Goal: Task Accomplishment & Management: Manage account settings

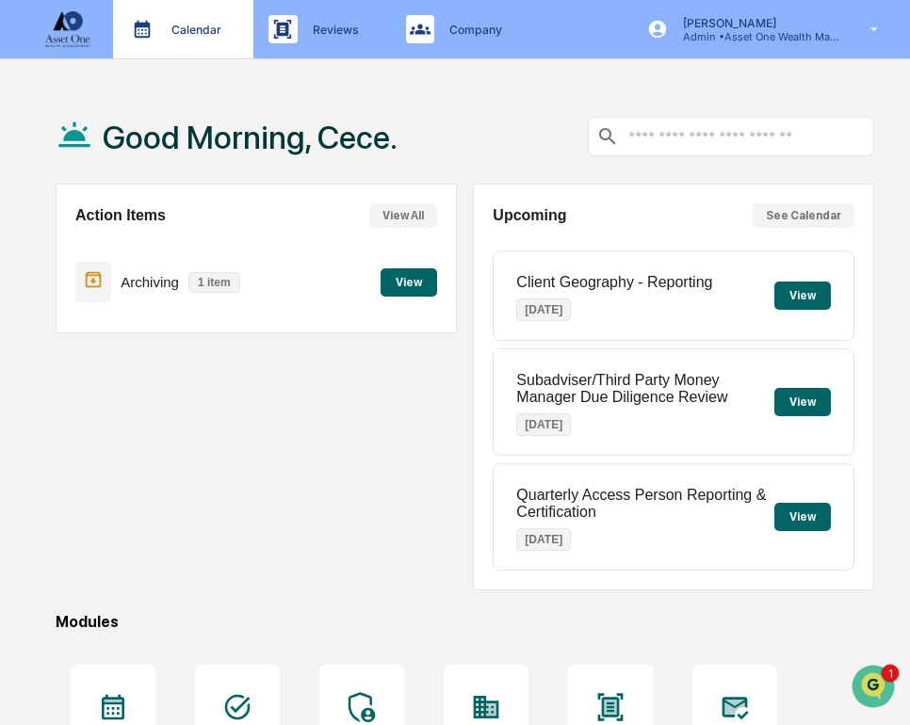
click at [188, 38] on div "Calendar Manage Tasks" at bounding box center [181, 29] width 121 height 28
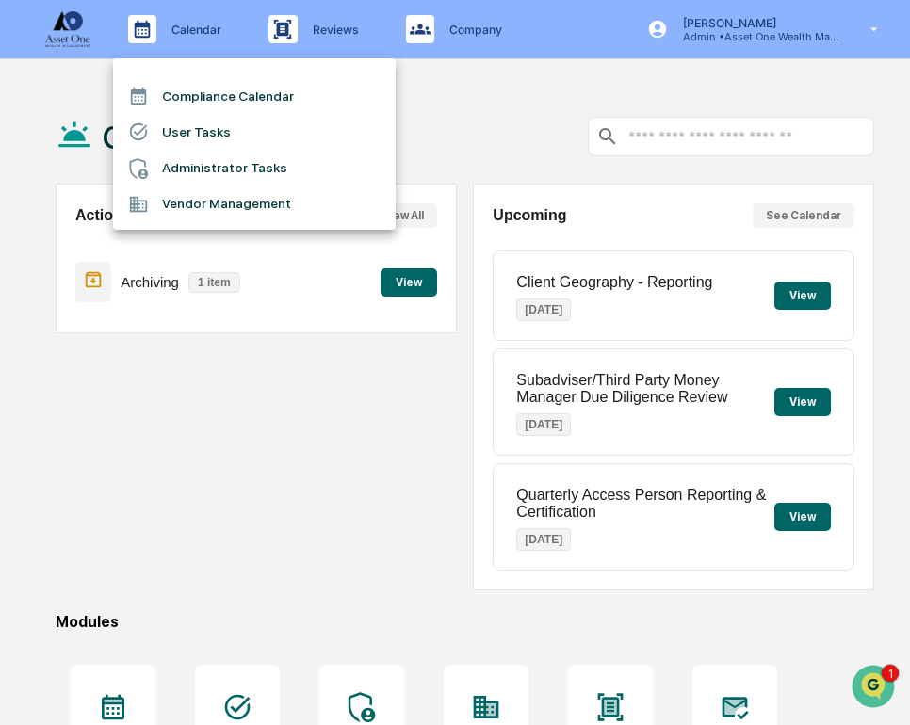
click at [264, 130] on li "User Tasks" at bounding box center [254, 132] width 282 height 36
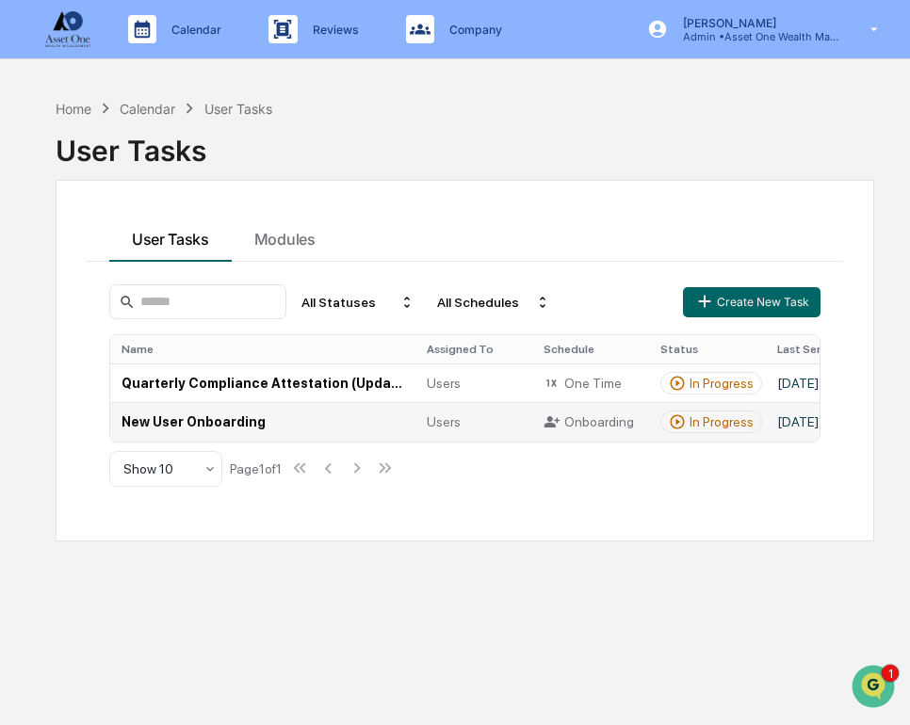
click at [398, 424] on td "New User Onboarding" at bounding box center [262, 421] width 305 height 39
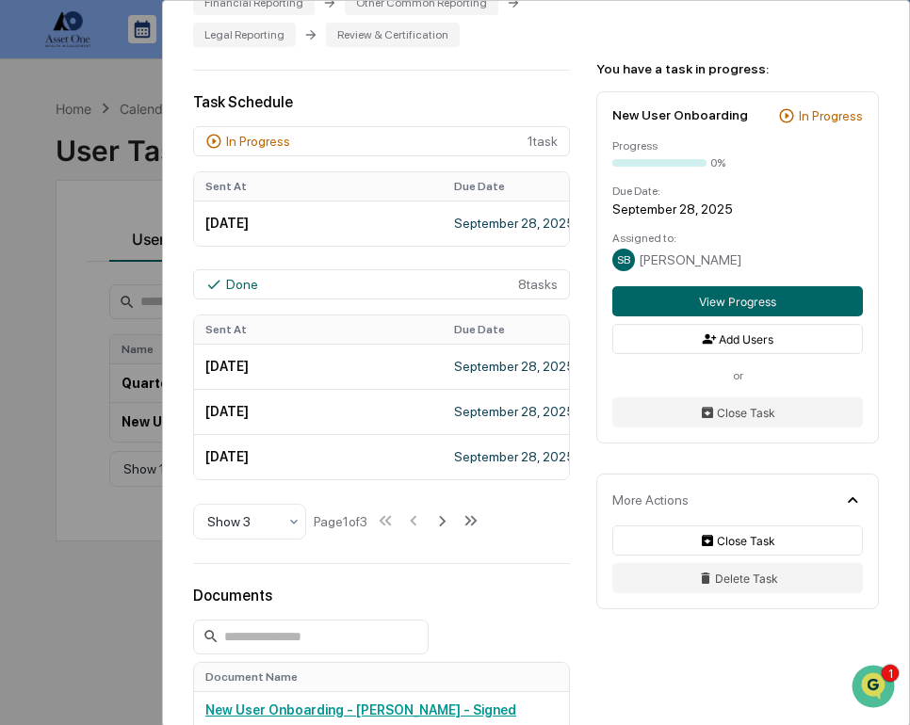
scroll to position [571, 0]
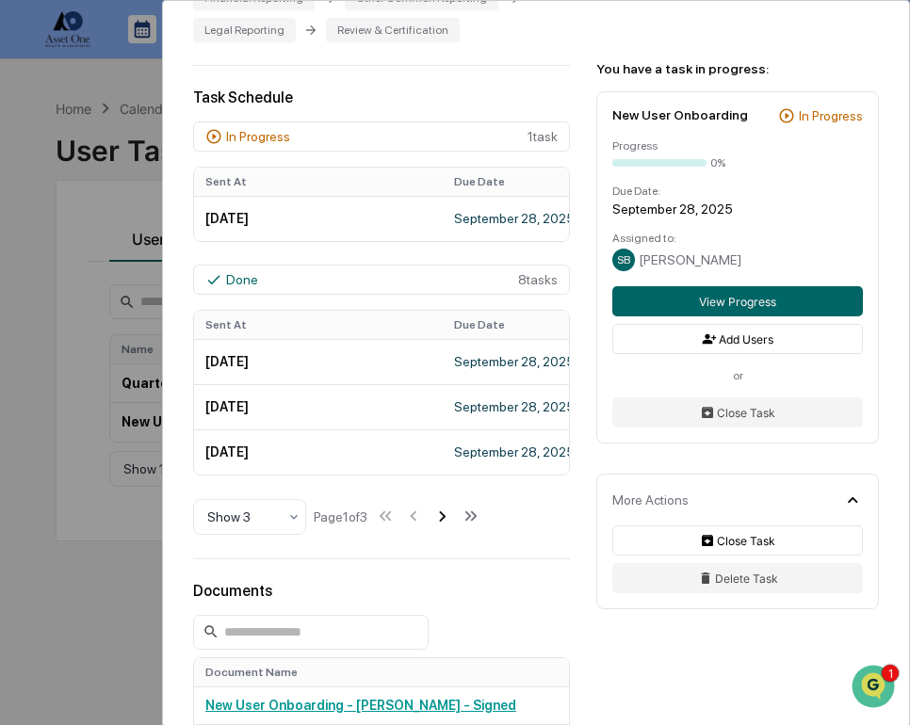
click at [452, 520] on icon at bounding box center [441, 516] width 21 height 21
click at [454, 520] on icon at bounding box center [443, 516] width 21 height 21
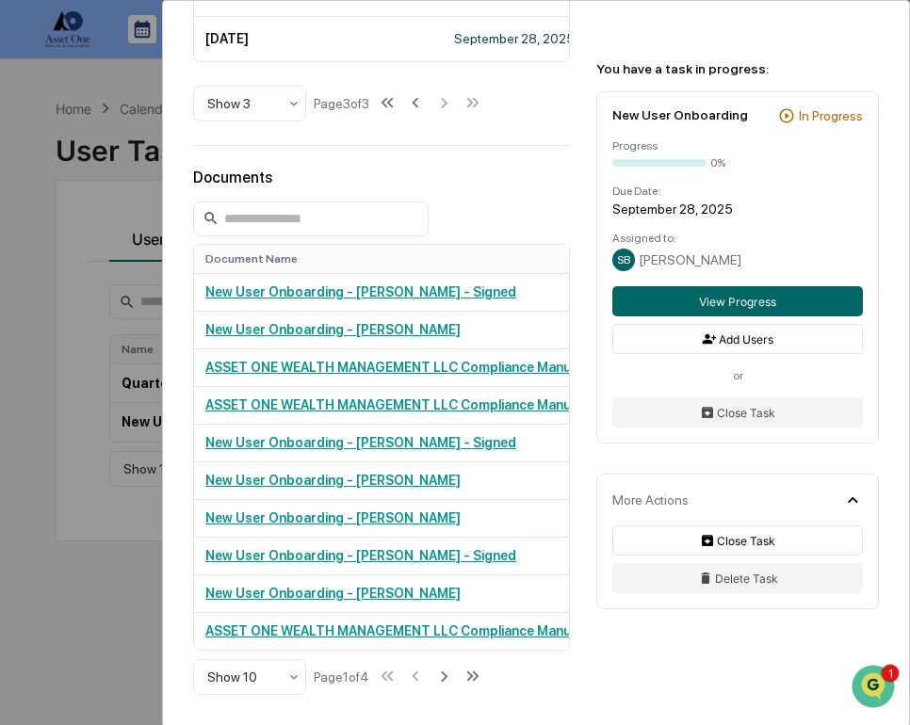
scroll to position [946, 0]
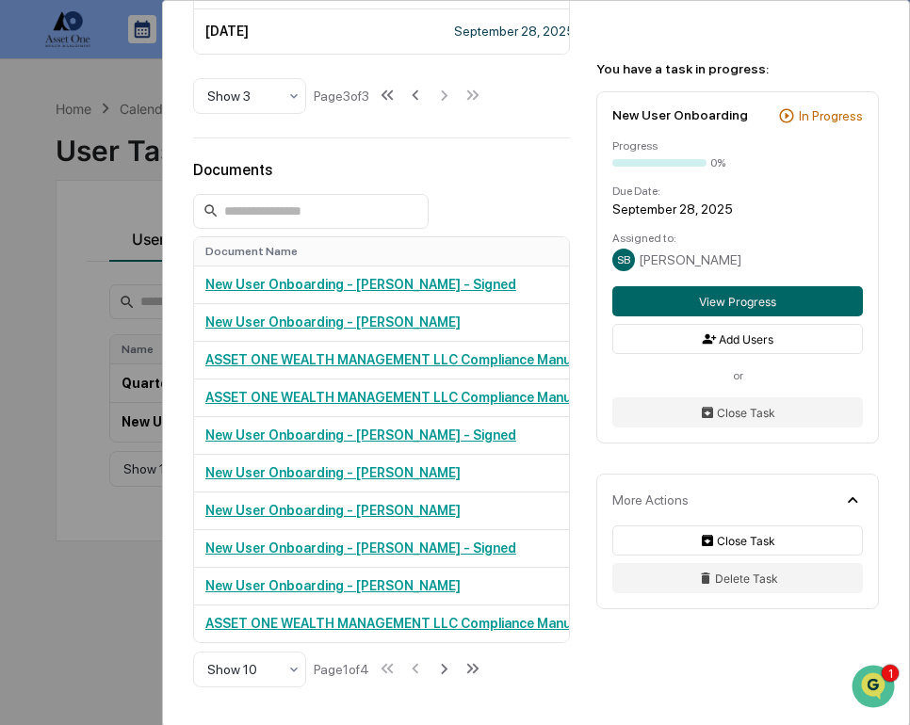
click at [66, 546] on div "User Tasks New User Onboarding New User Onboarding Active Welcome to Greenboard…" at bounding box center [455, 362] width 910 height 725
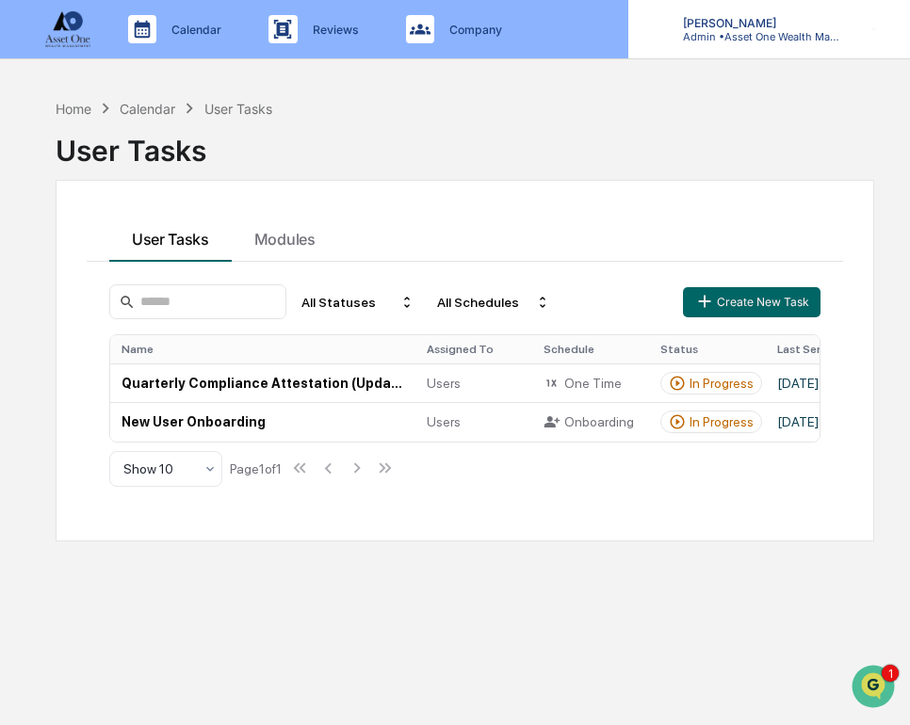
click at [771, 44] on div "[PERSON_NAME] Admin • Asset One Wealth Management" at bounding box center [769, 29] width 282 height 58
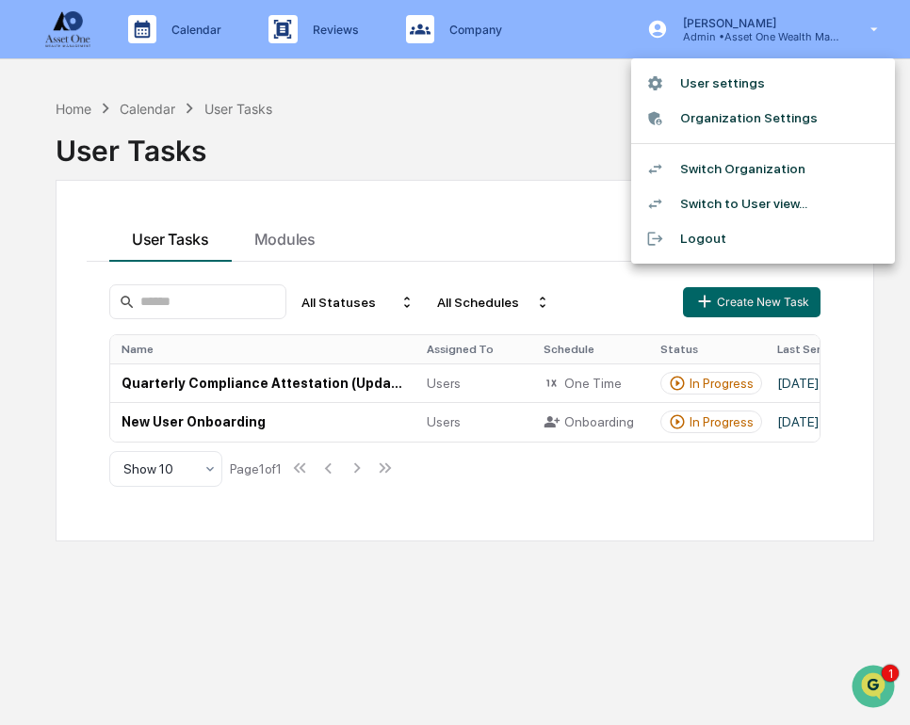
click at [505, 52] on div at bounding box center [455, 362] width 910 height 725
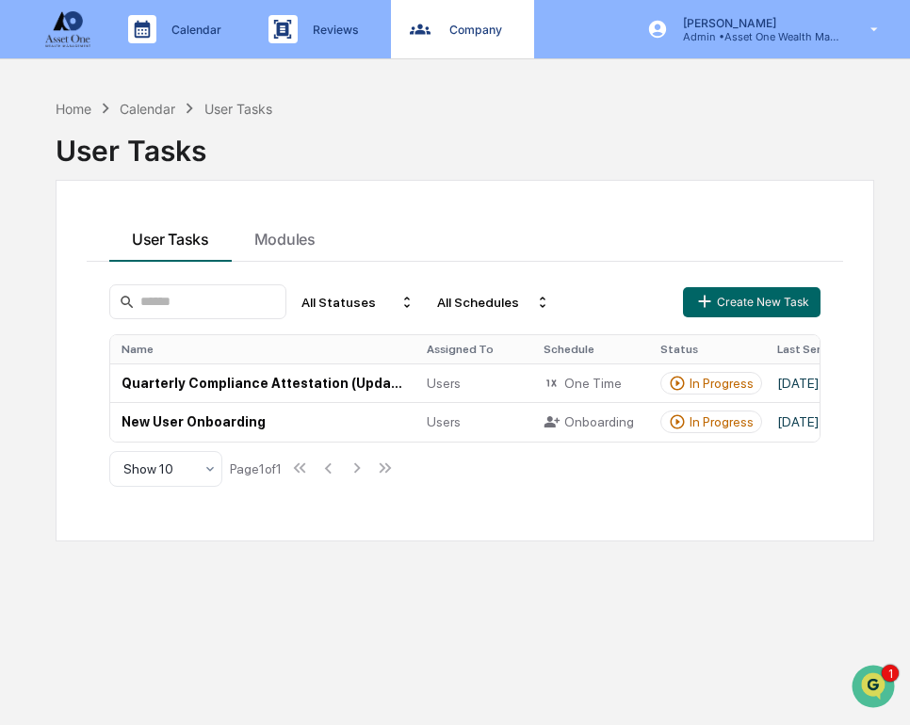
click at [489, 48] on div "Company People, Data, Settings" at bounding box center [462, 29] width 143 height 58
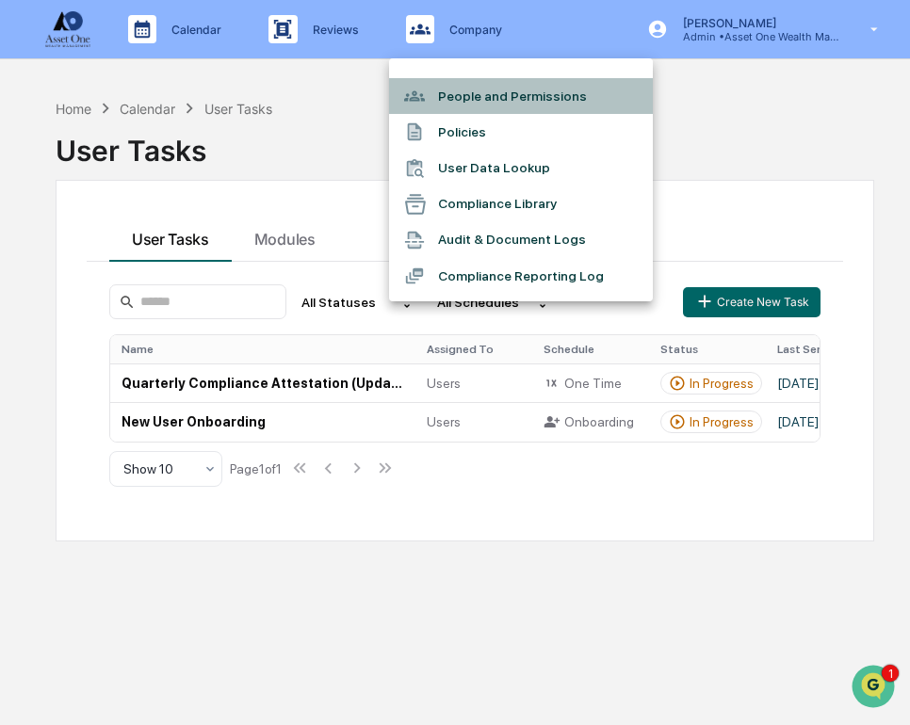
click at [517, 103] on li "People and Permissions" at bounding box center [521, 96] width 264 height 36
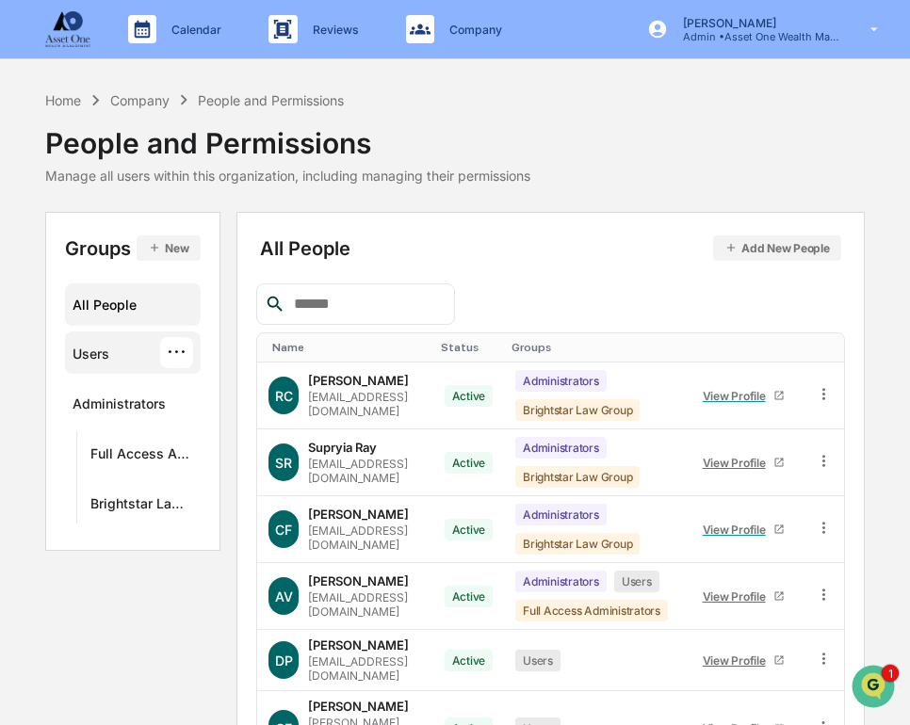
click at [108, 338] on div "Users ···" at bounding box center [133, 352] width 120 height 31
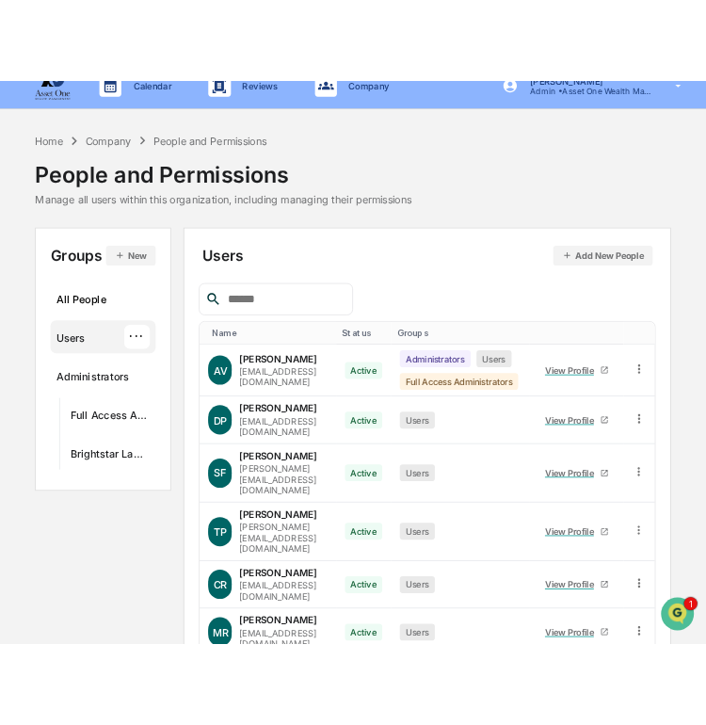
scroll to position [24, 0]
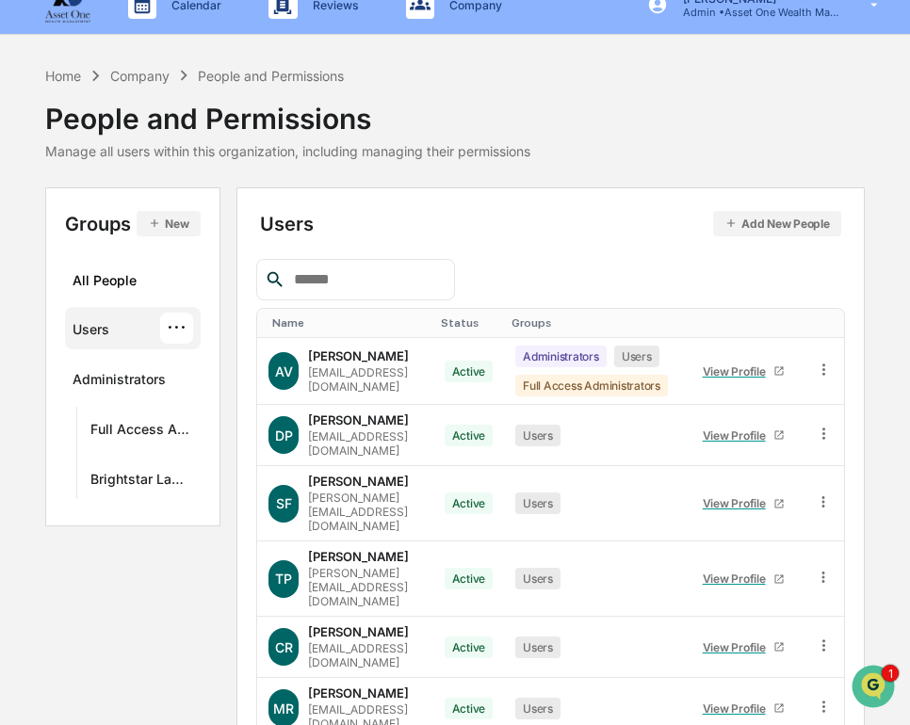
click at [838, 227] on button "Add New People" at bounding box center [777, 223] width 128 height 25
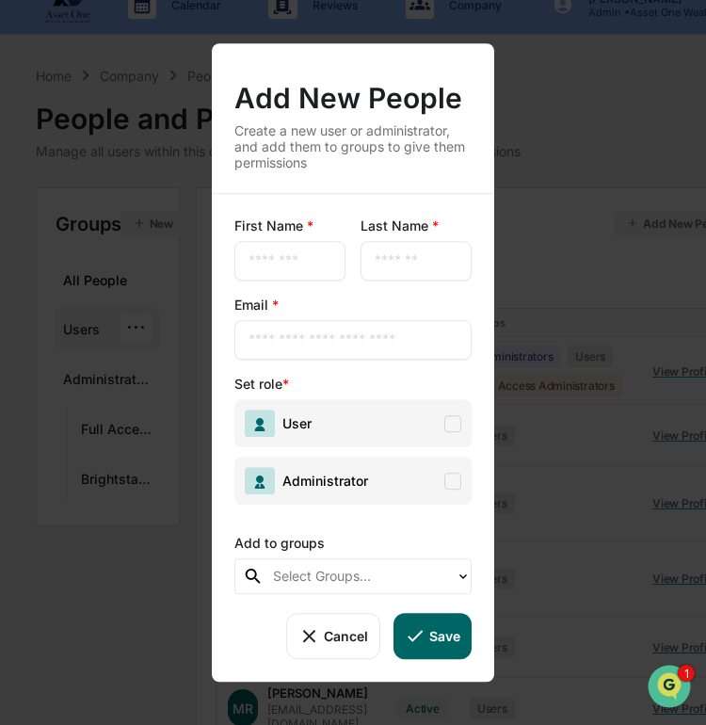
click at [281, 260] on input "text" at bounding box center [290, 260] width 83 height 19
type input "**"
type input "********"
paste input "**********"
type input "**********"
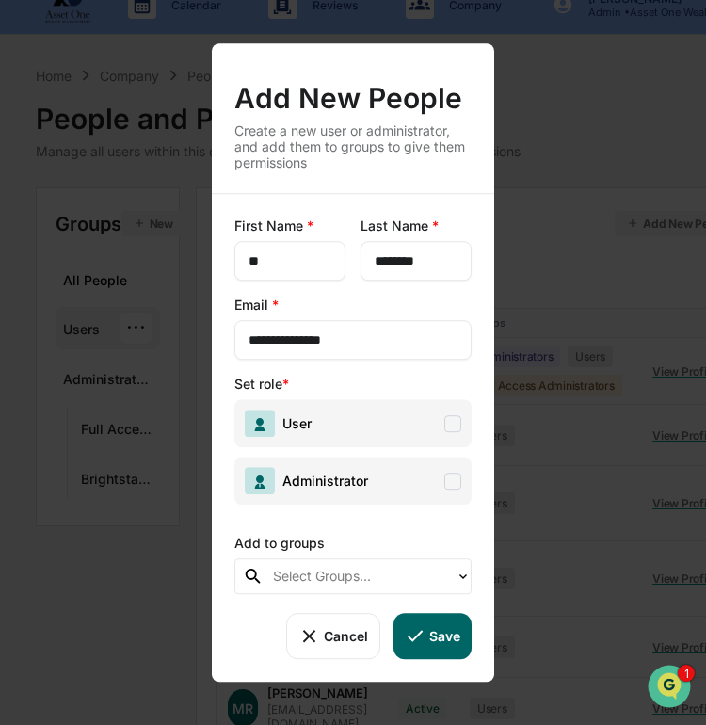
click at [413, 432] on span "User" at bounding box center [352, 423] width 237 height 48
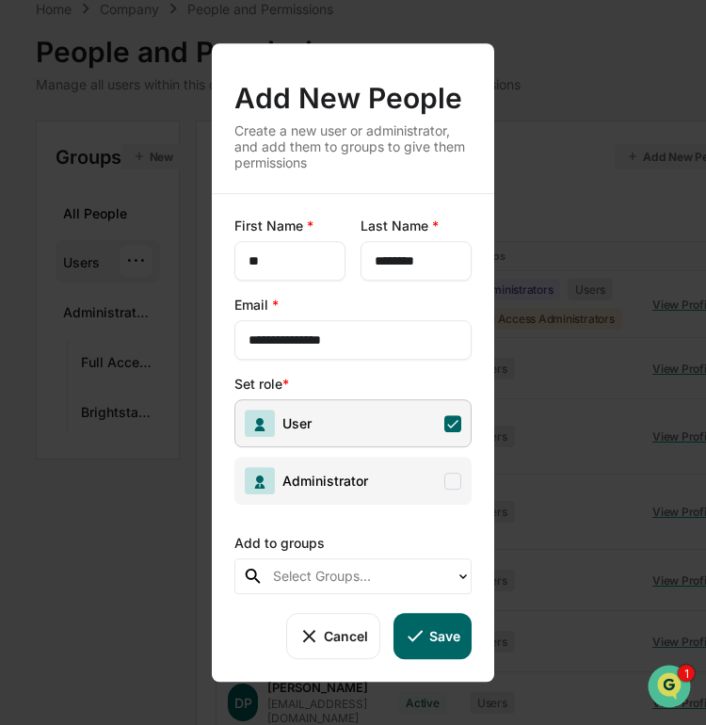
scroll to position [111, 0]
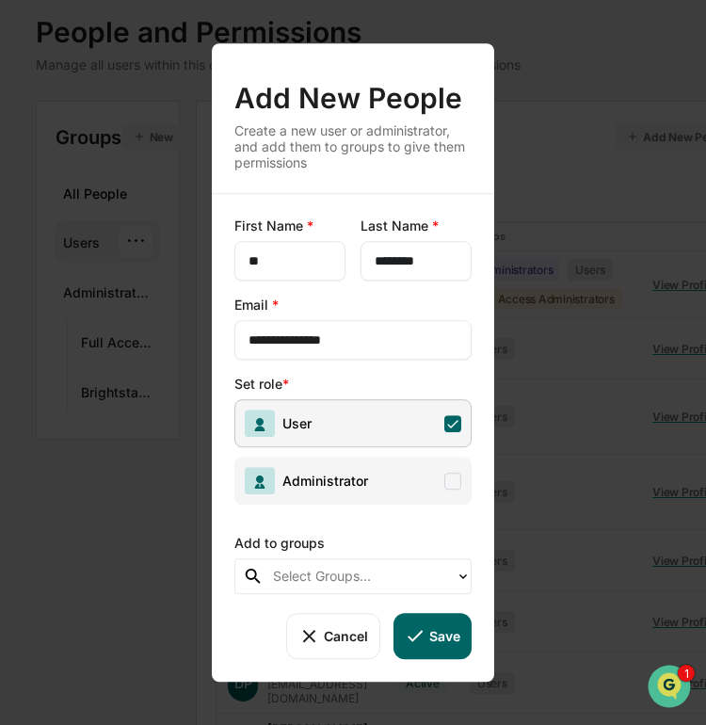
click at [425, 627] on icon at bounding box center [415, 635] width 21 height 21
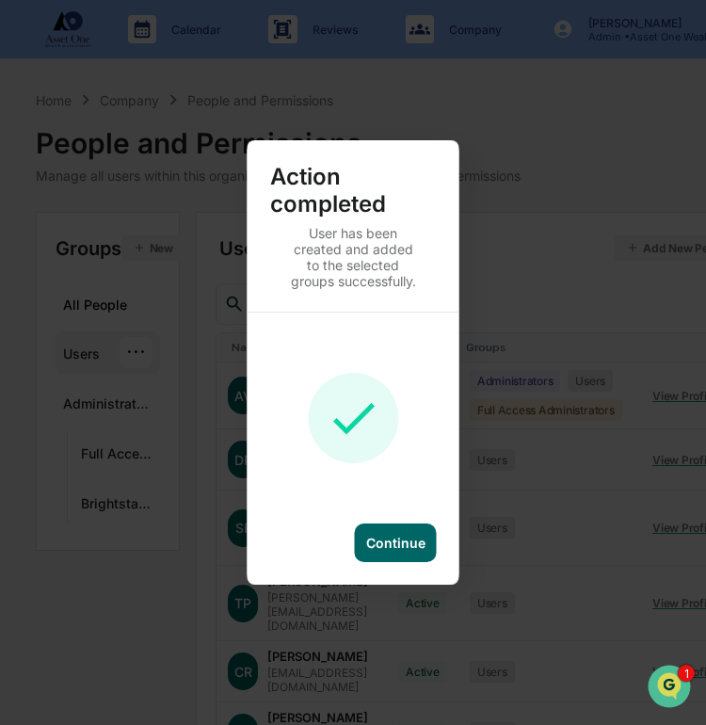
click at [421, 546] on div "Continue" at bounding box center [395, 543] width 59 height 16
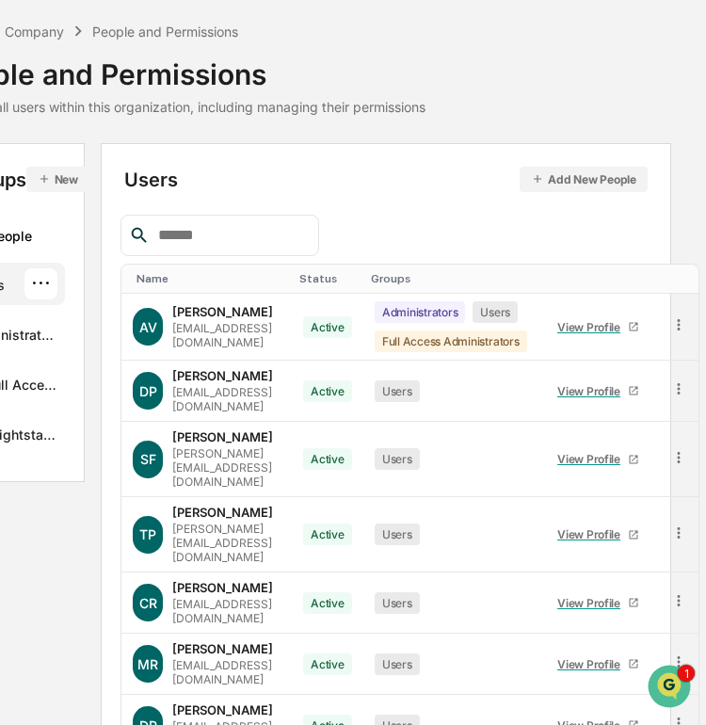
scroll to position [58, 95]
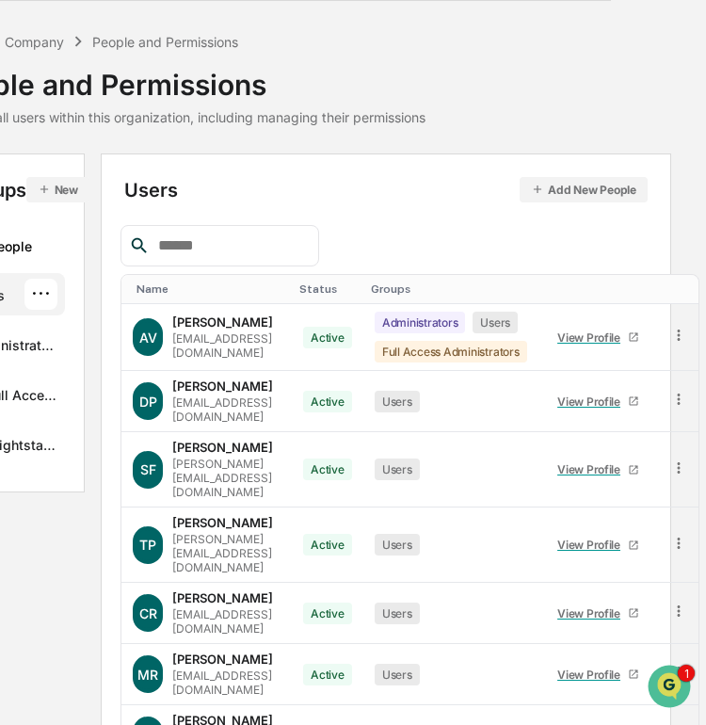
click at [568, 192] on button "Add New People" at bounding box center [584, 189] width 128 height 25
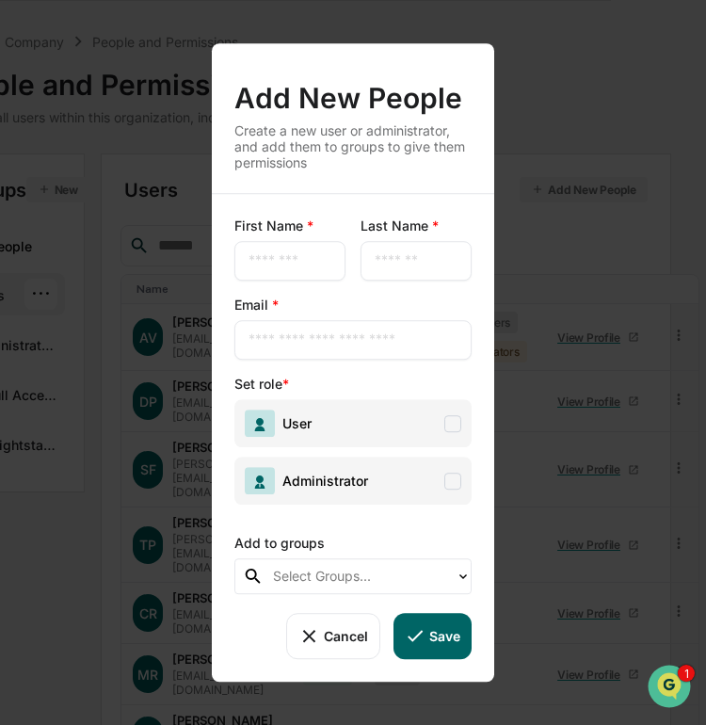
click at [290, 243] on div "​" at bounding box center [289, 261] width 111 height 40
click at [282, 263] on input "text" at bounding box center [290, 260] width 83 height 19
type input "*****"
click at [323, 344] on input "text" at bounding box center [353, 340] width 209 height 19
click at [255, 334] on input "text" at bounding box center [353, 340] width 209 height 19
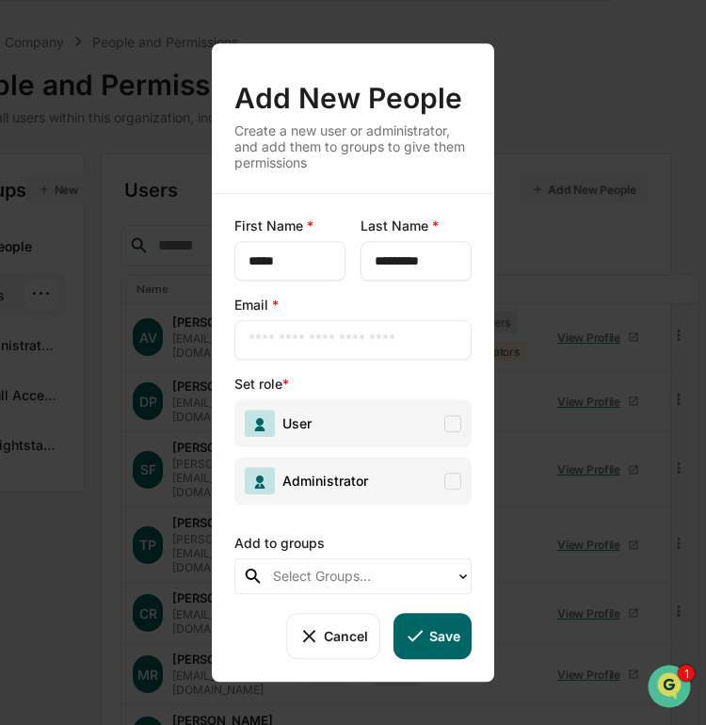
click at [450, 265] on input "*********" at bounding box center [416, 260] width 83 height 19
type input "********"
click at [324, 634] on button "Cancel" at bounding box center [332, 635] width 93 height 45
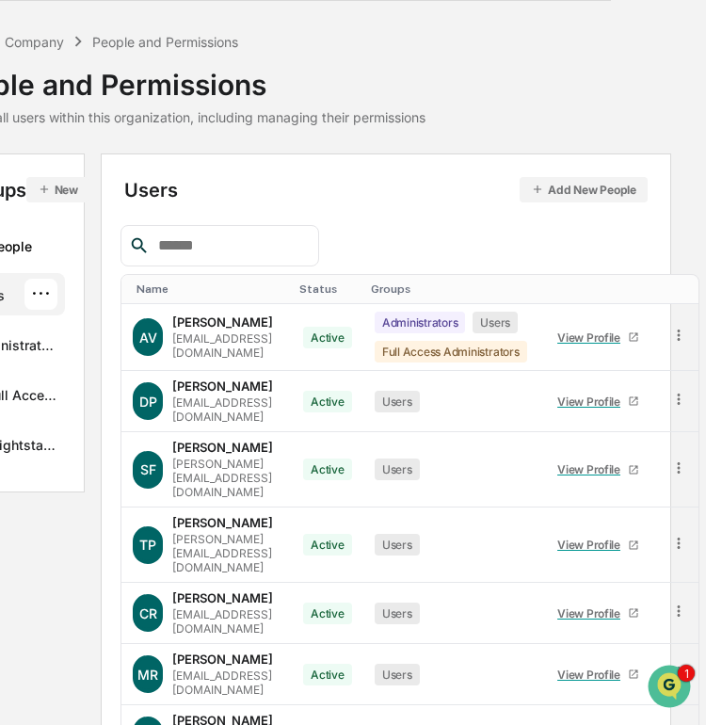
scroll to position [269, 95]
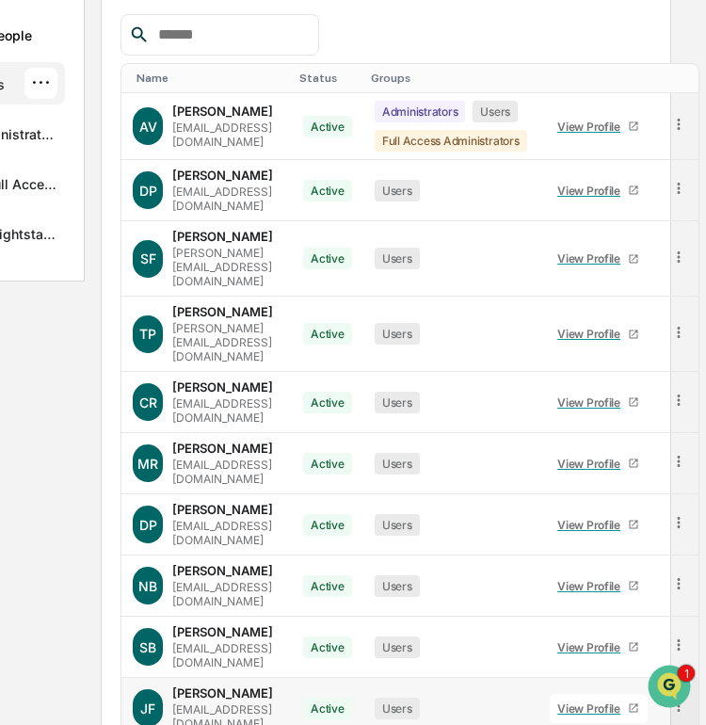
click at [628, 702] on div "View Profile" at bounding box center [592, 709] width 71 height 14
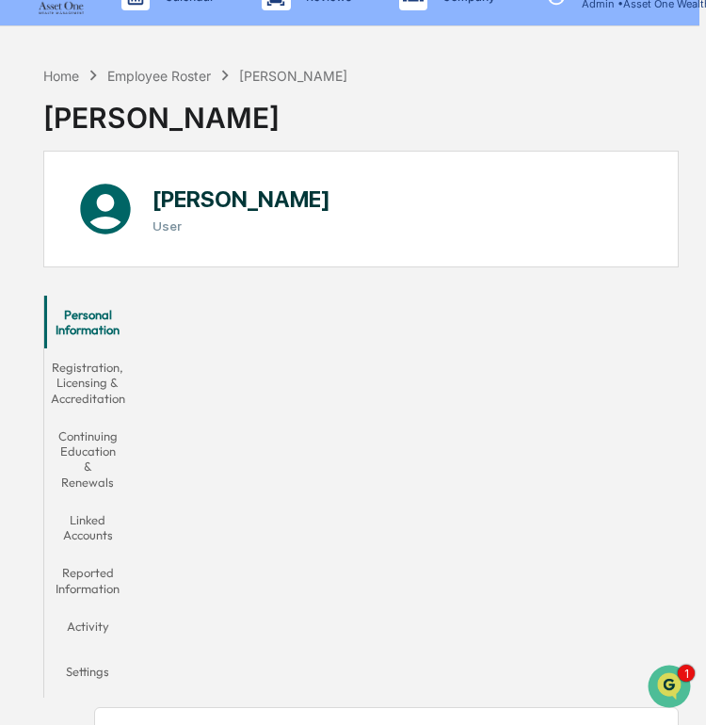
scroll to position [0, 7]
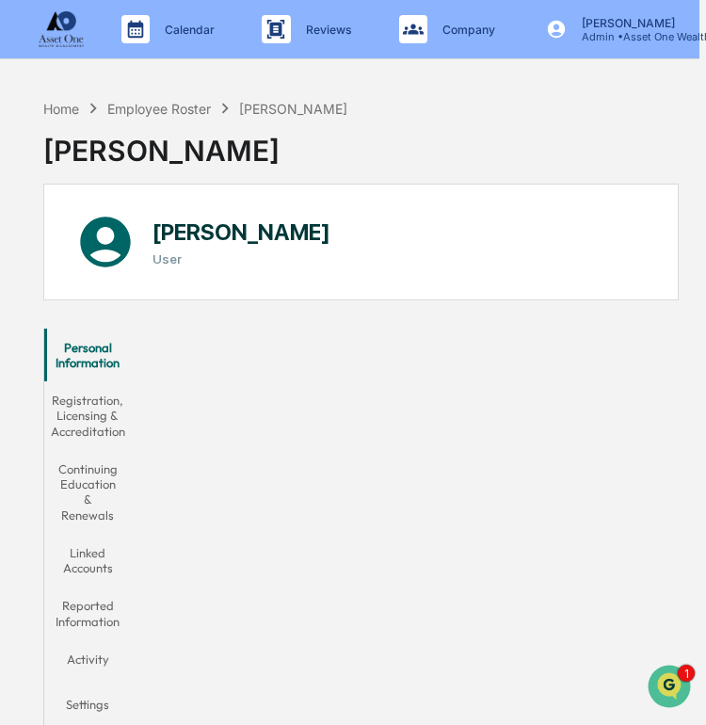
click at [211, 229] on h1 "[PERSON_NAME]" at bounding box center [242, 231] width 178 height 27
click at [166, 113] on div "Employee Roster" at bounding box center [159, 109] width 104 height 16
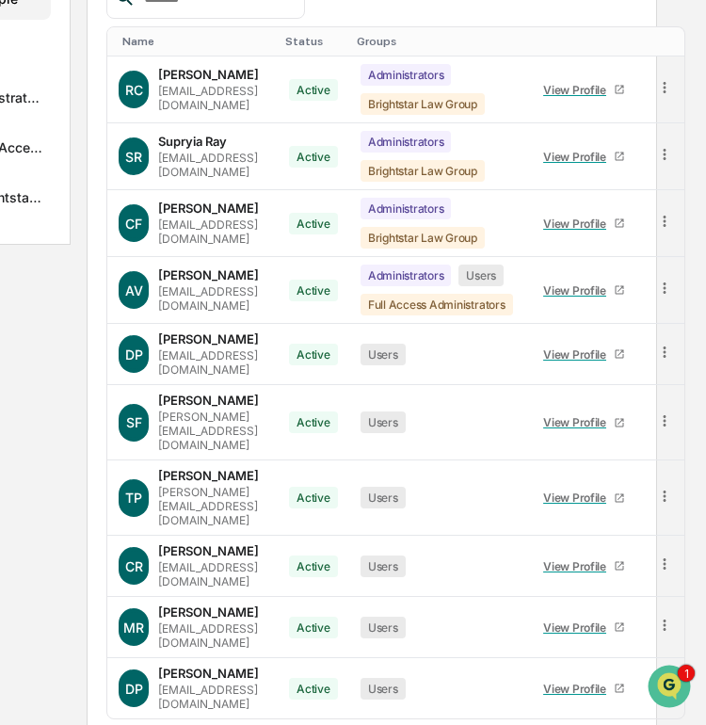
scroll to position [306, 152]
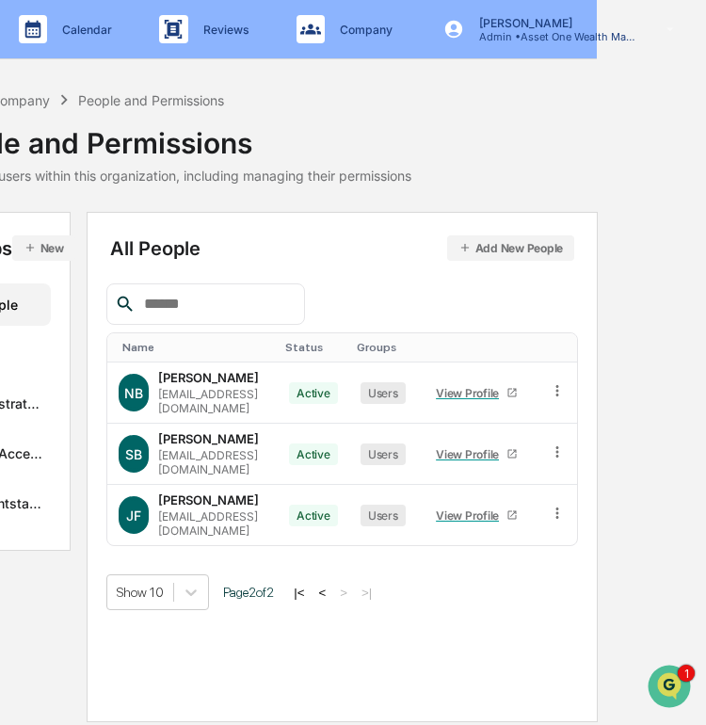
scroll to position [0, 107]
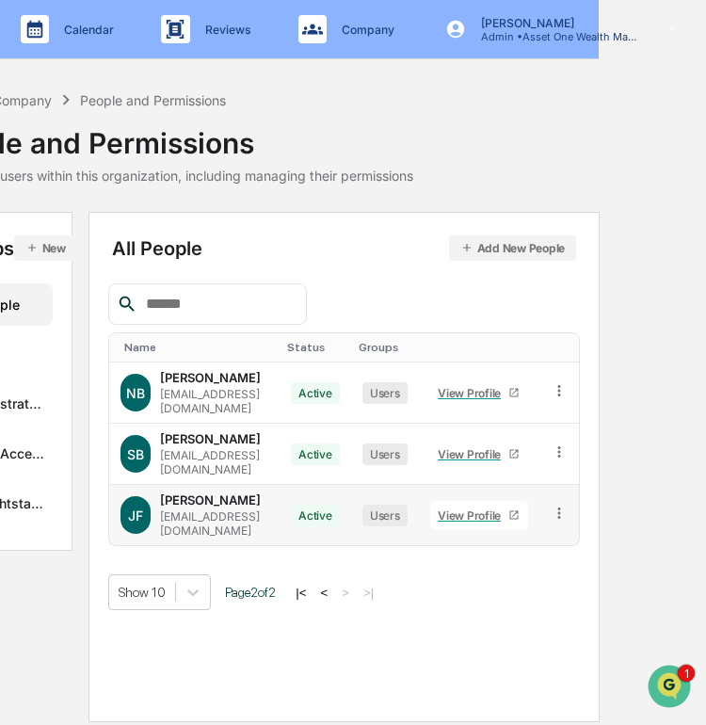
click at [569, 505] on icon at bounding box center [560, 514] width 18 height 18
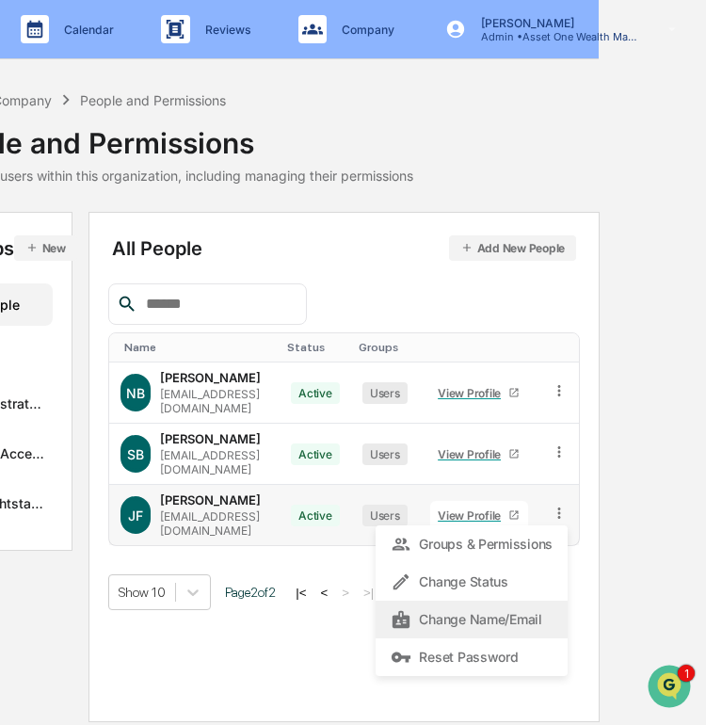
click at [545, 608] on div "Change Name/Email" at bounding box center [472, 619] width 162 height 23
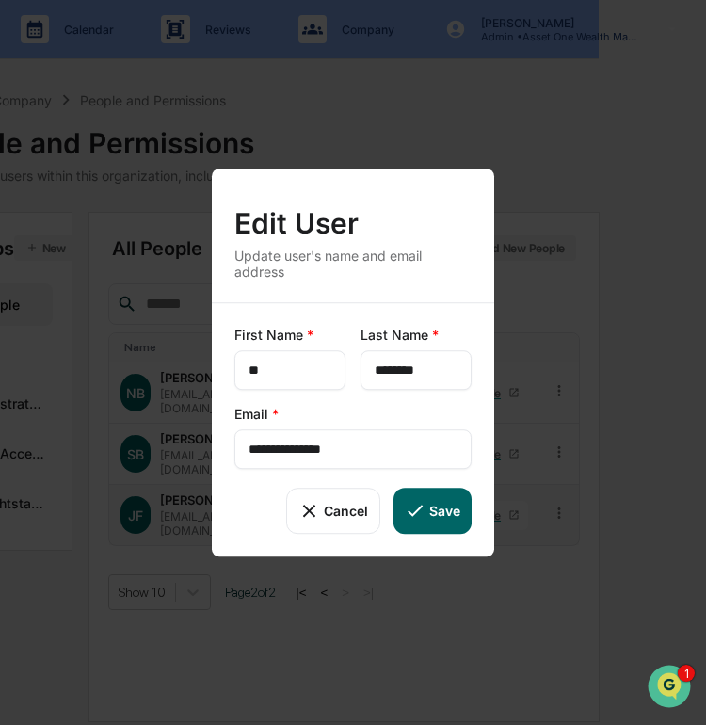
click at [416, 368] on input "********" at bounding box center [416, 370] width 83 height 19
click at [432, 506] on button "Save" at bounding box center [433, 510] width 78 height 45
type input "********"
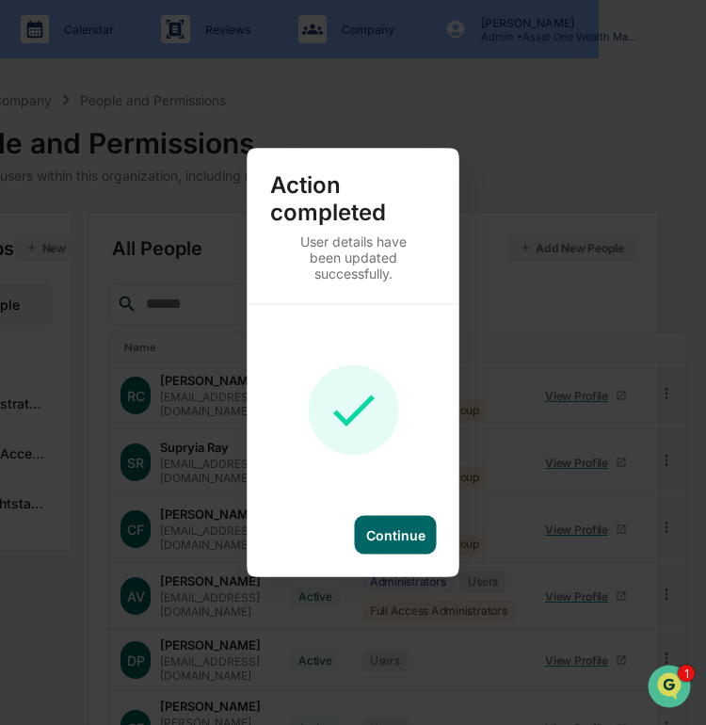
click at [414, 545] on div "Continue" at bounding box center [396, 535] width 82 height 39
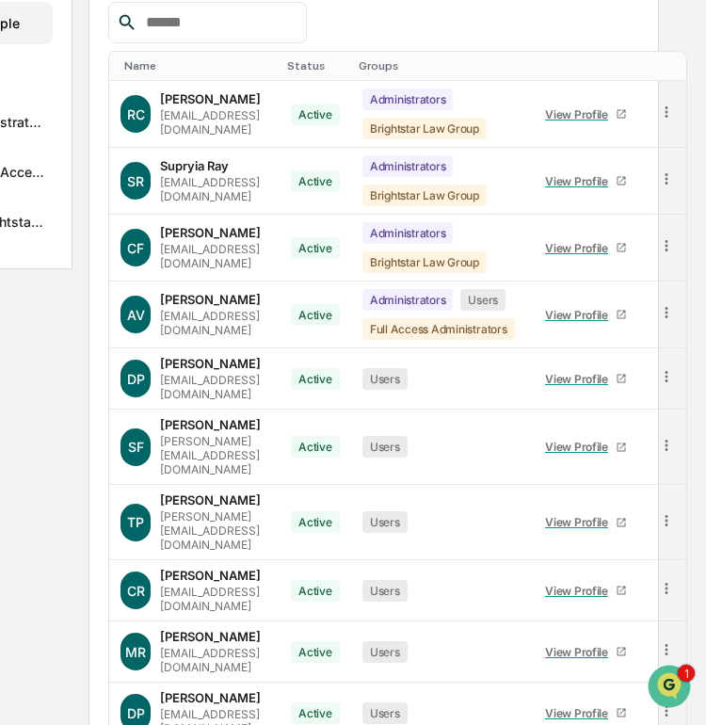
scroll to position [306, 107]
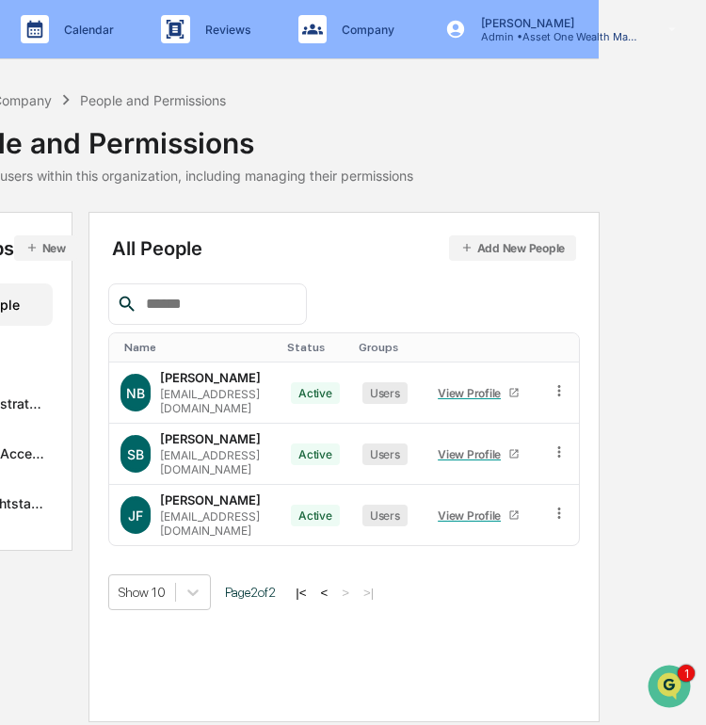
click at [333, 585] on button "<" at bounding box center [323, 593] width 19 height 16
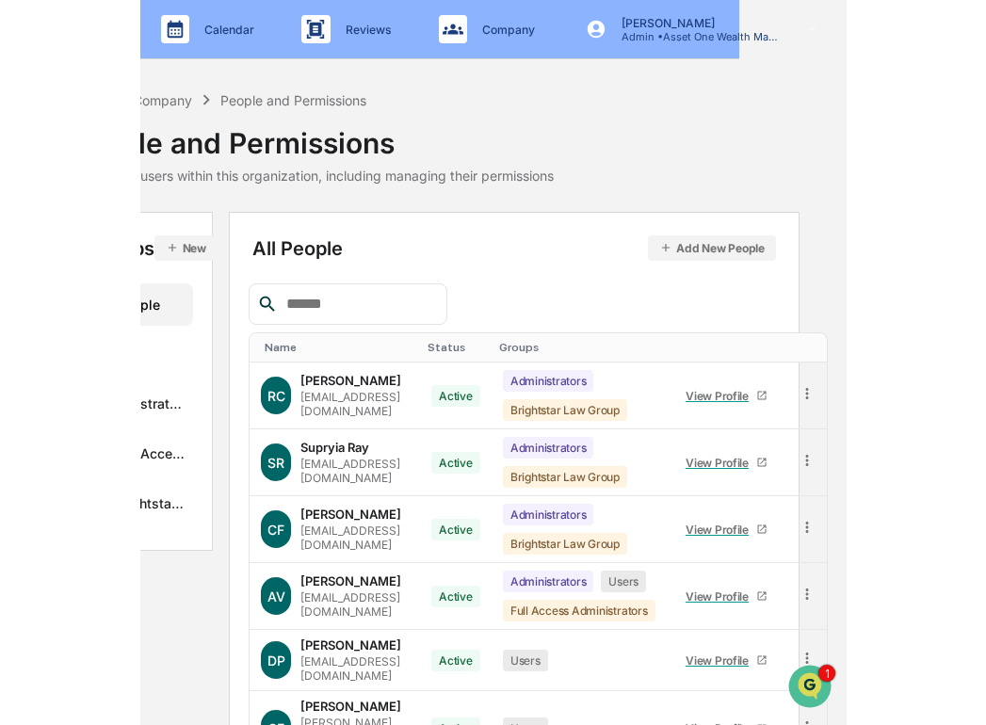
scroll to position [0, 0]
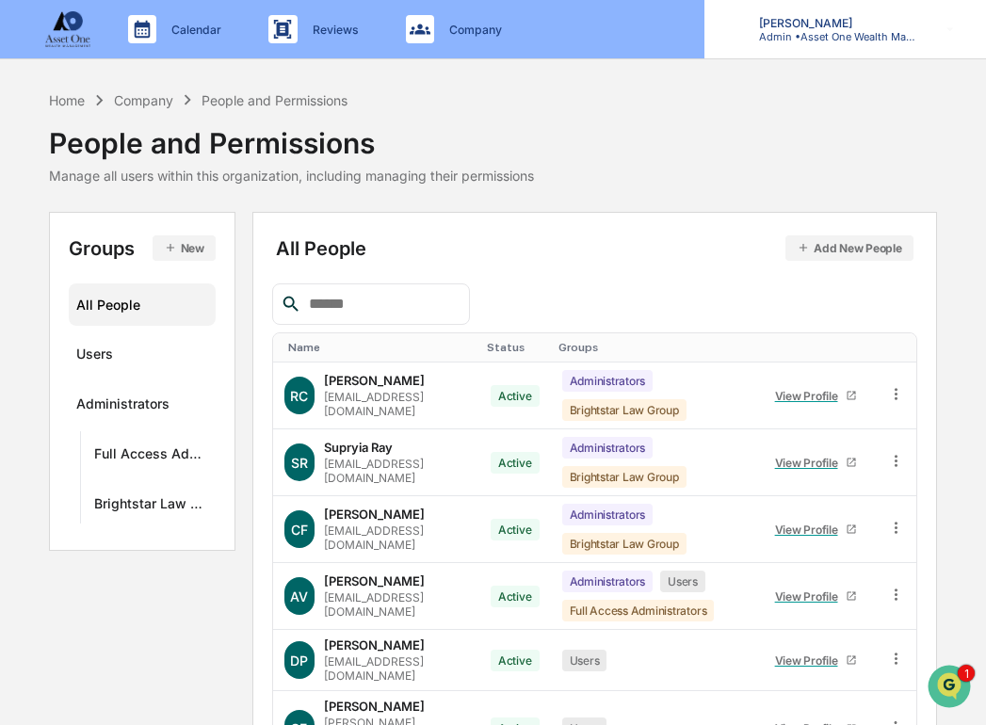
click at [788, 39] on p "Admin • Asset One Wealth Management" at bounding box center [831, 36] width 175 height 13
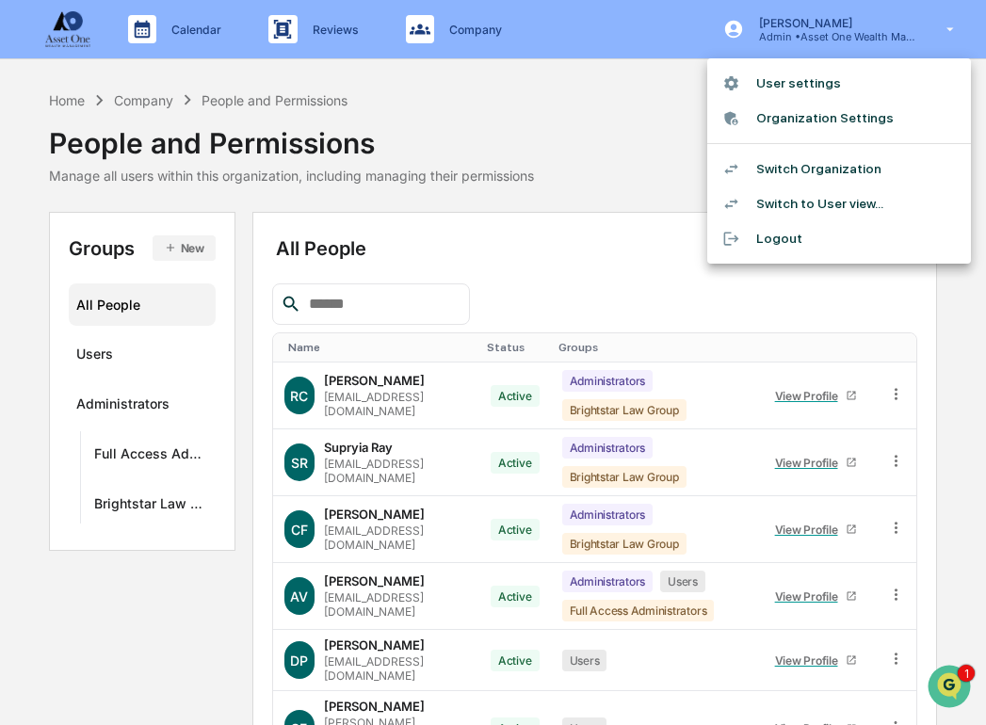
click at [816, 164] on li "Switch Organization" at bounding box center [839, 169] width 264 height 35
